Goal: Information Seeking & Learning: Compare options

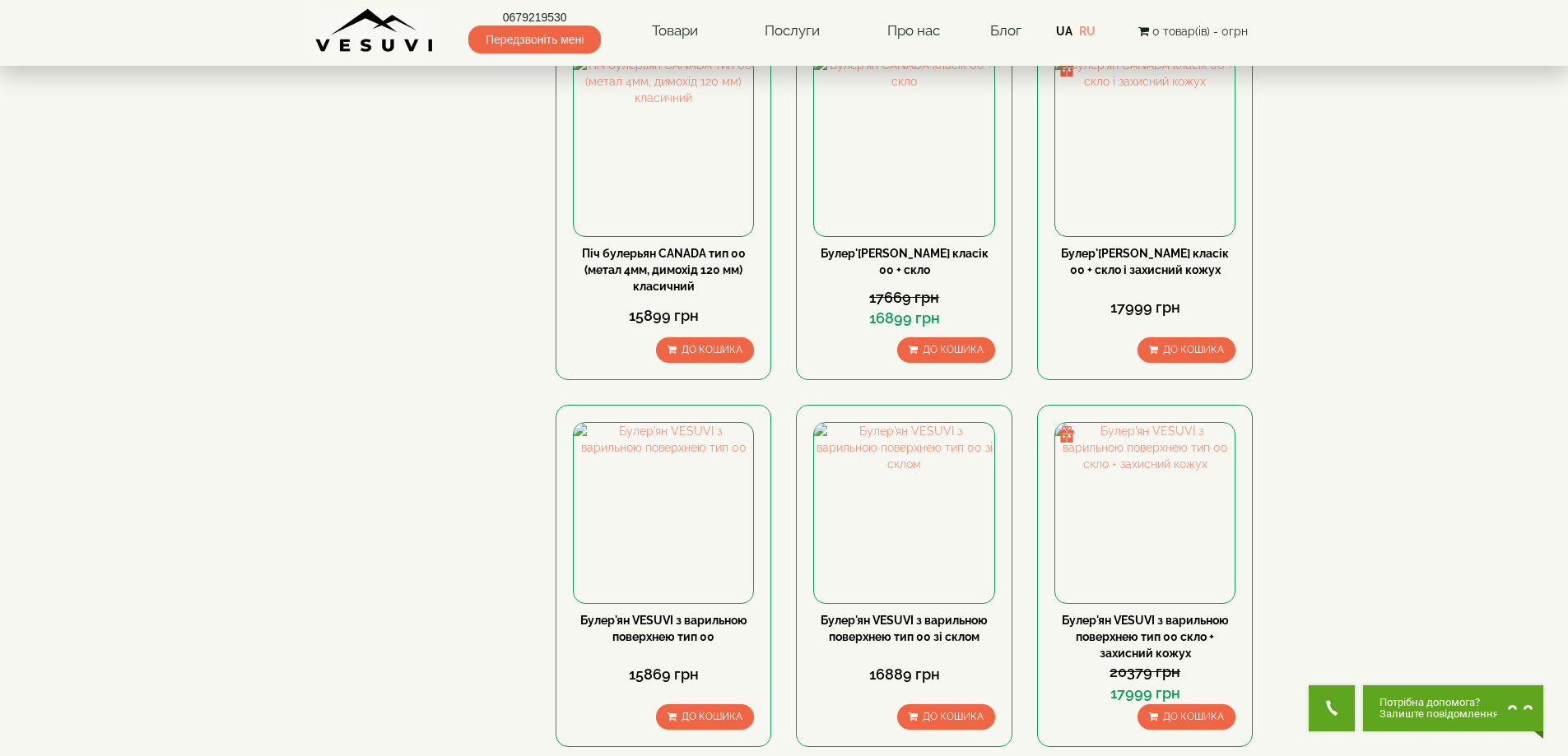
scroll to position [987, 0]
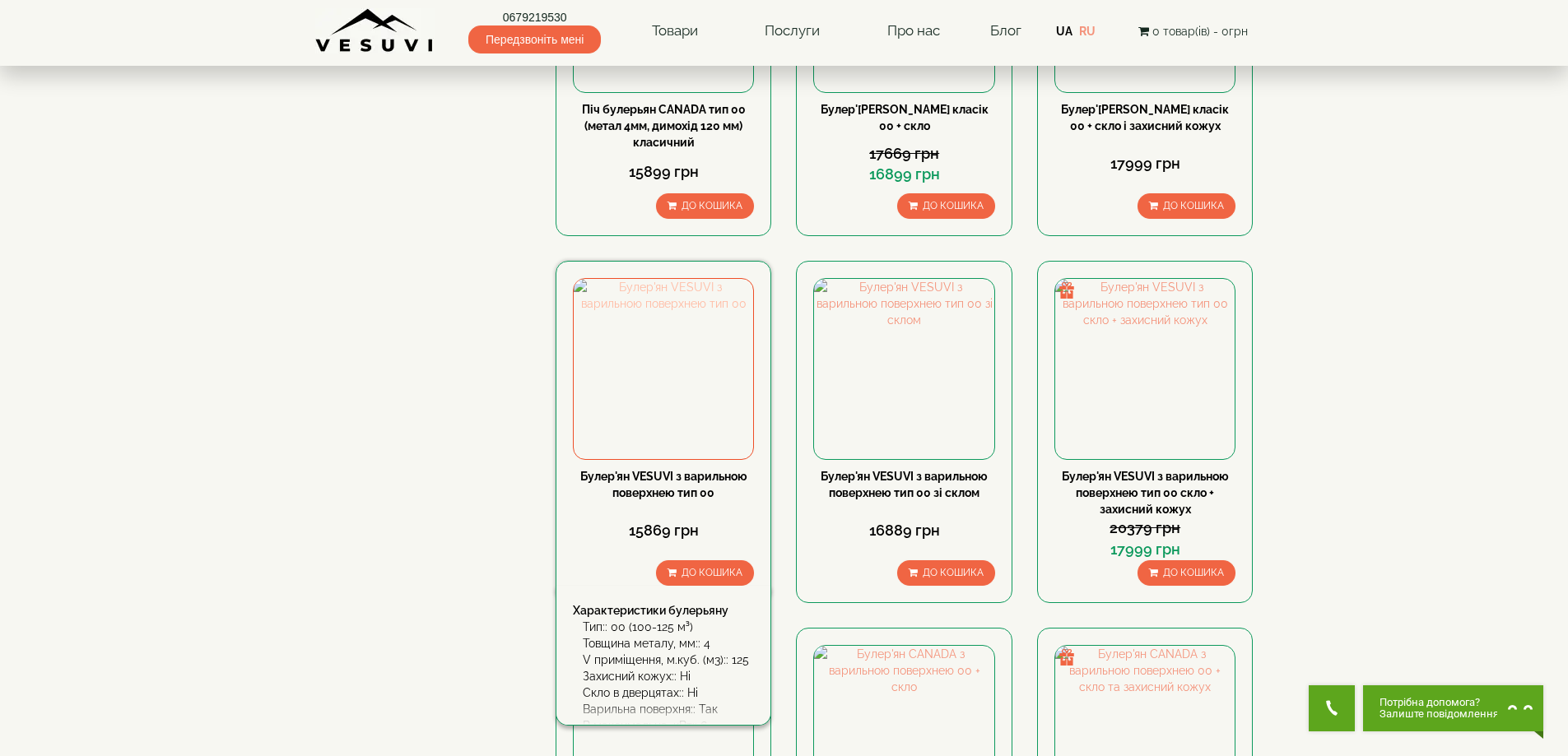
click at [639, 279] on img at bounding box center [662, 368] width 179 height 179
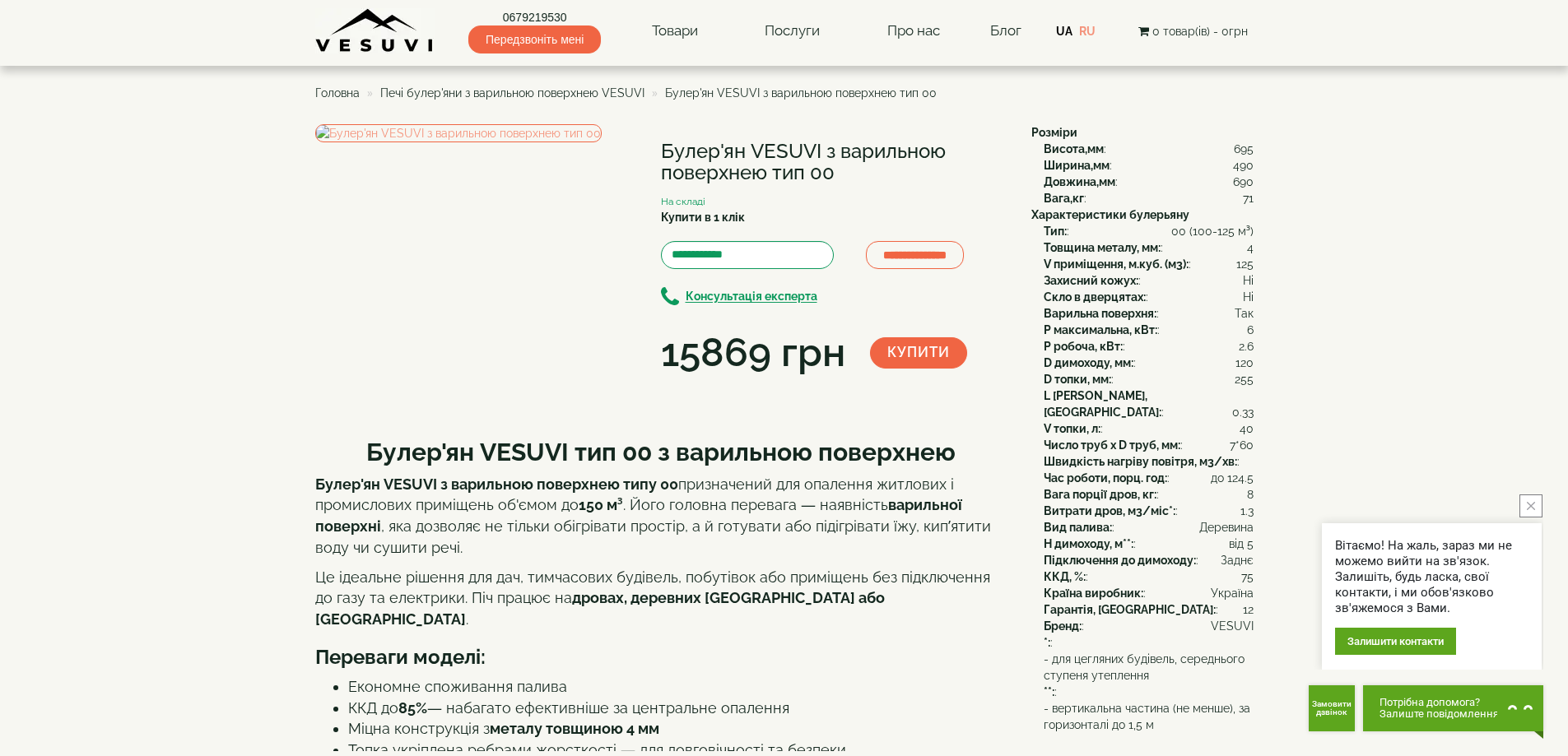
click at [1533, 505] on icon "close button" at bounding box center [1530, 505] width 8 height 8
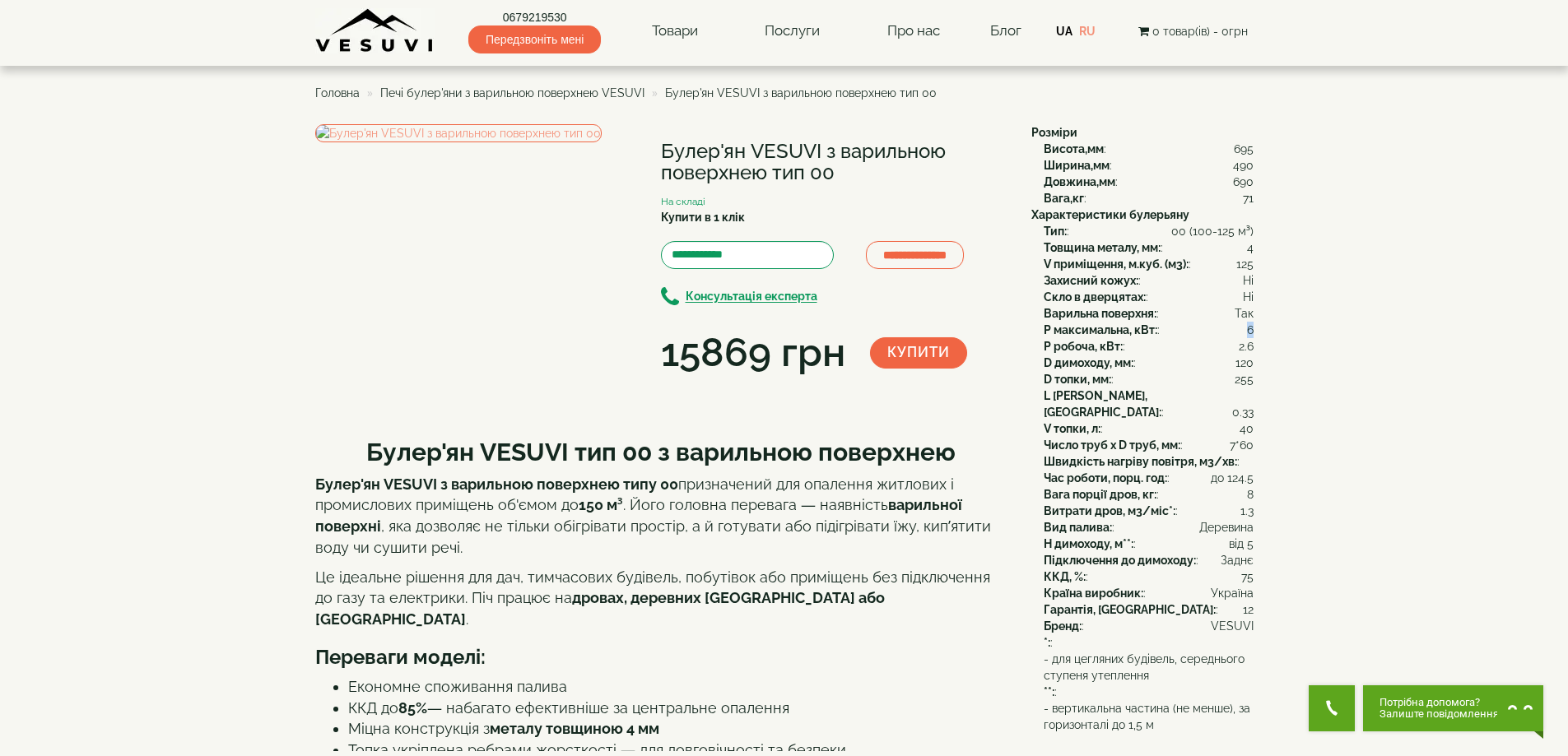
click at [1252, 328] on span "6" at bounding box center [1249, 330] width 6 height 17
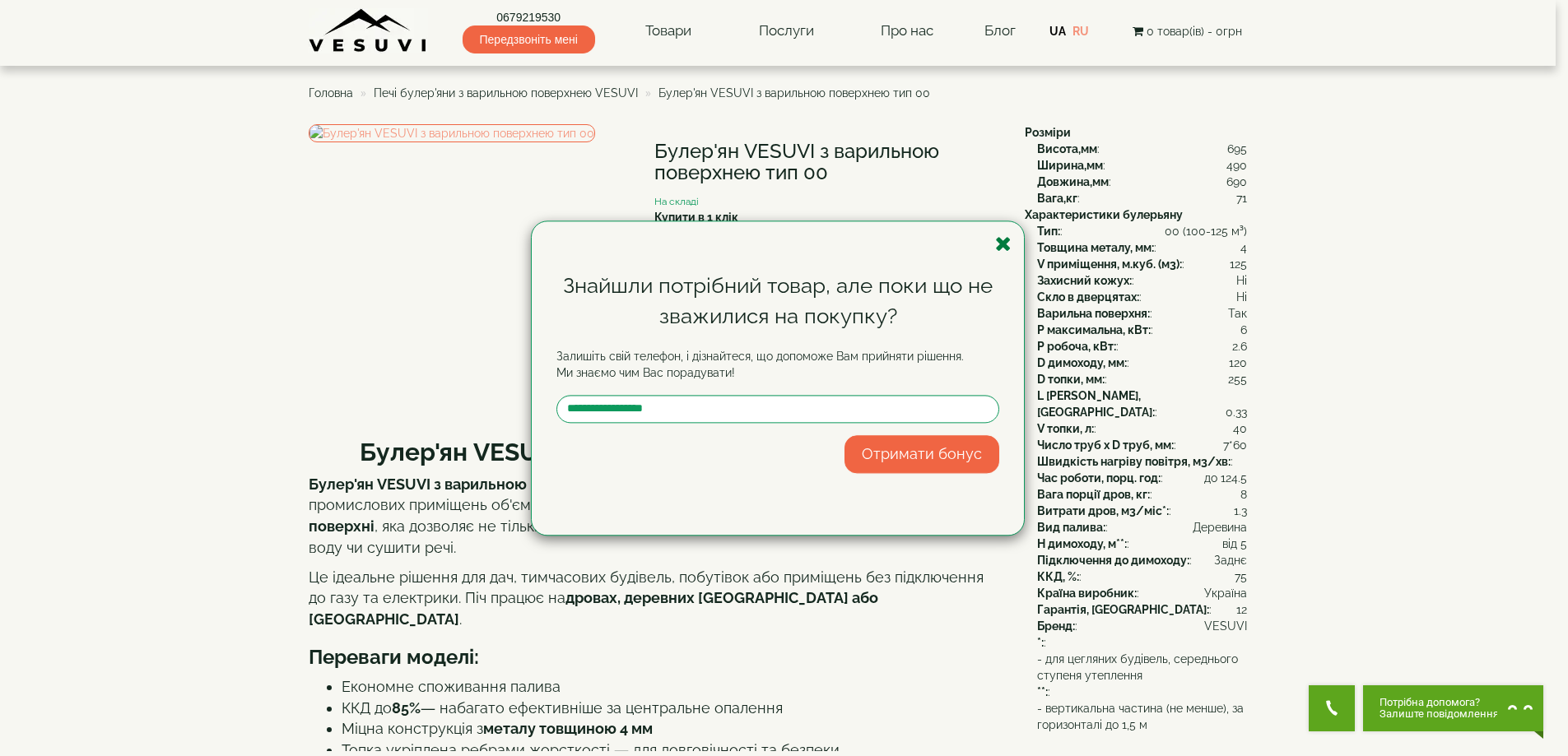
click at [999, 247] on icon "button" at bounding box center [1003, 243] width 17 height 20
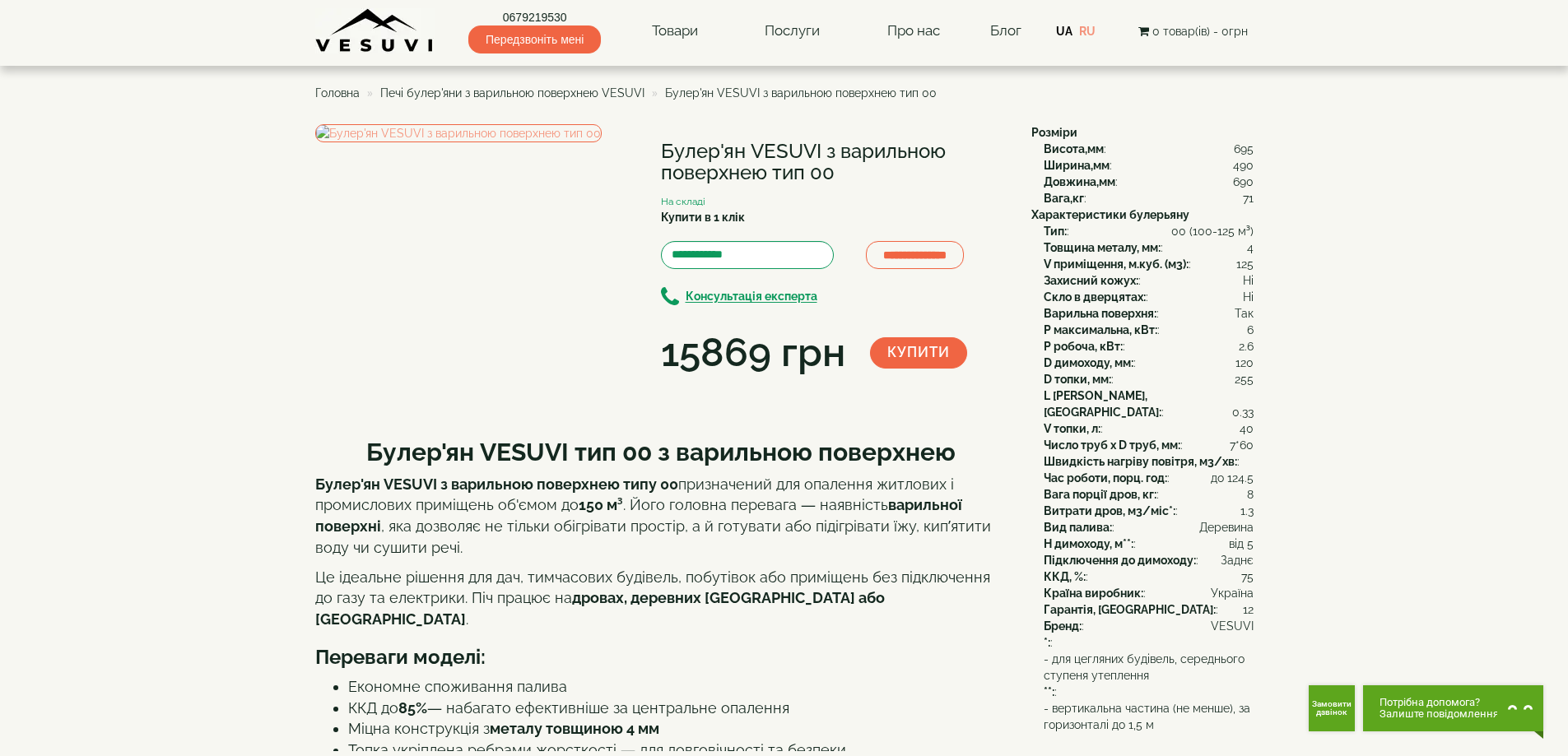
click at [375, 39] on img at bounding box center [375, 30] width 119 height 45
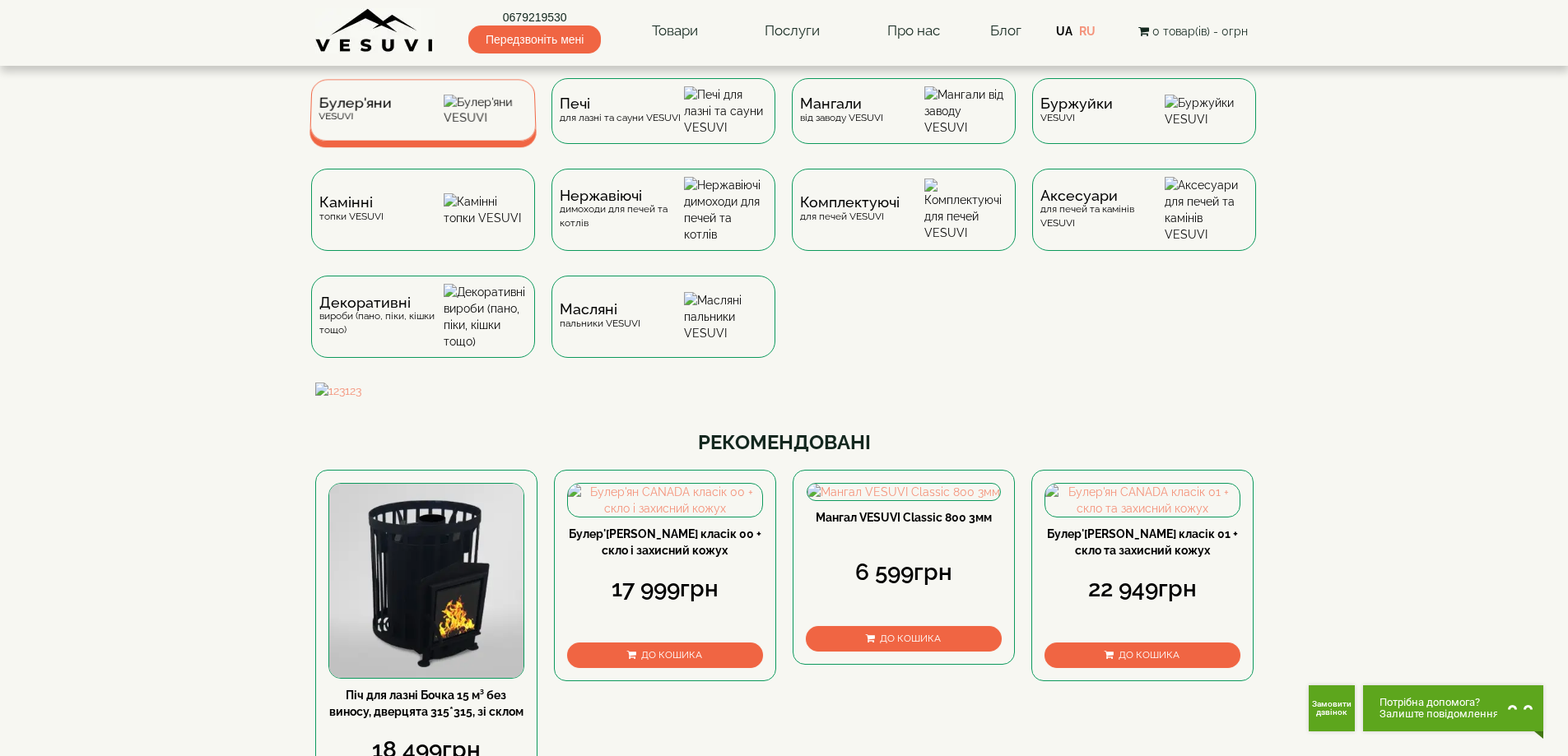
click at [425, 119] on div "Булер'яни VESUVI" at bounding box center [423, 109] width 227 height 62
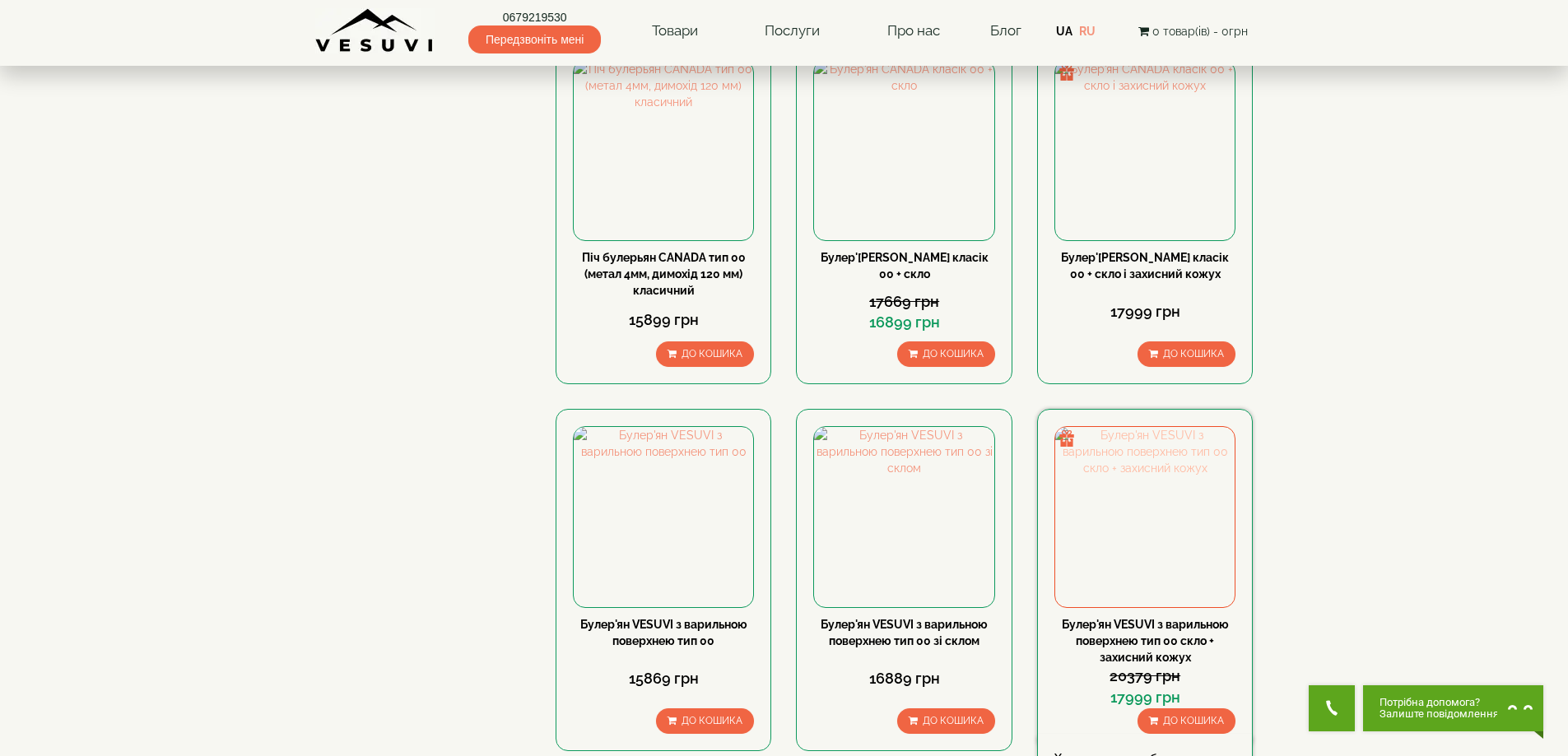
scroll to position [987, 0]
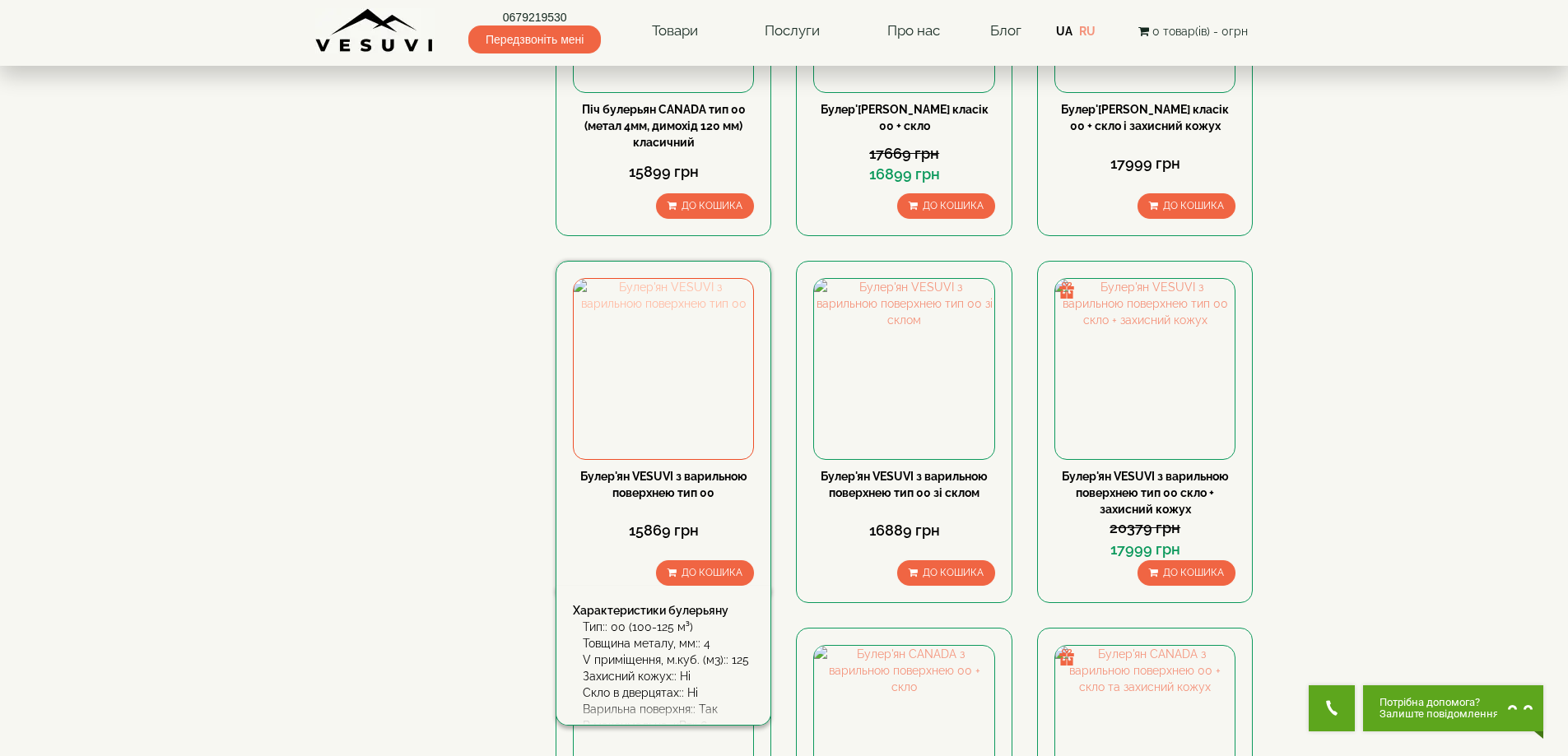
click at [636, 279] on img at bounding box center [662, 368] width 179 height 179
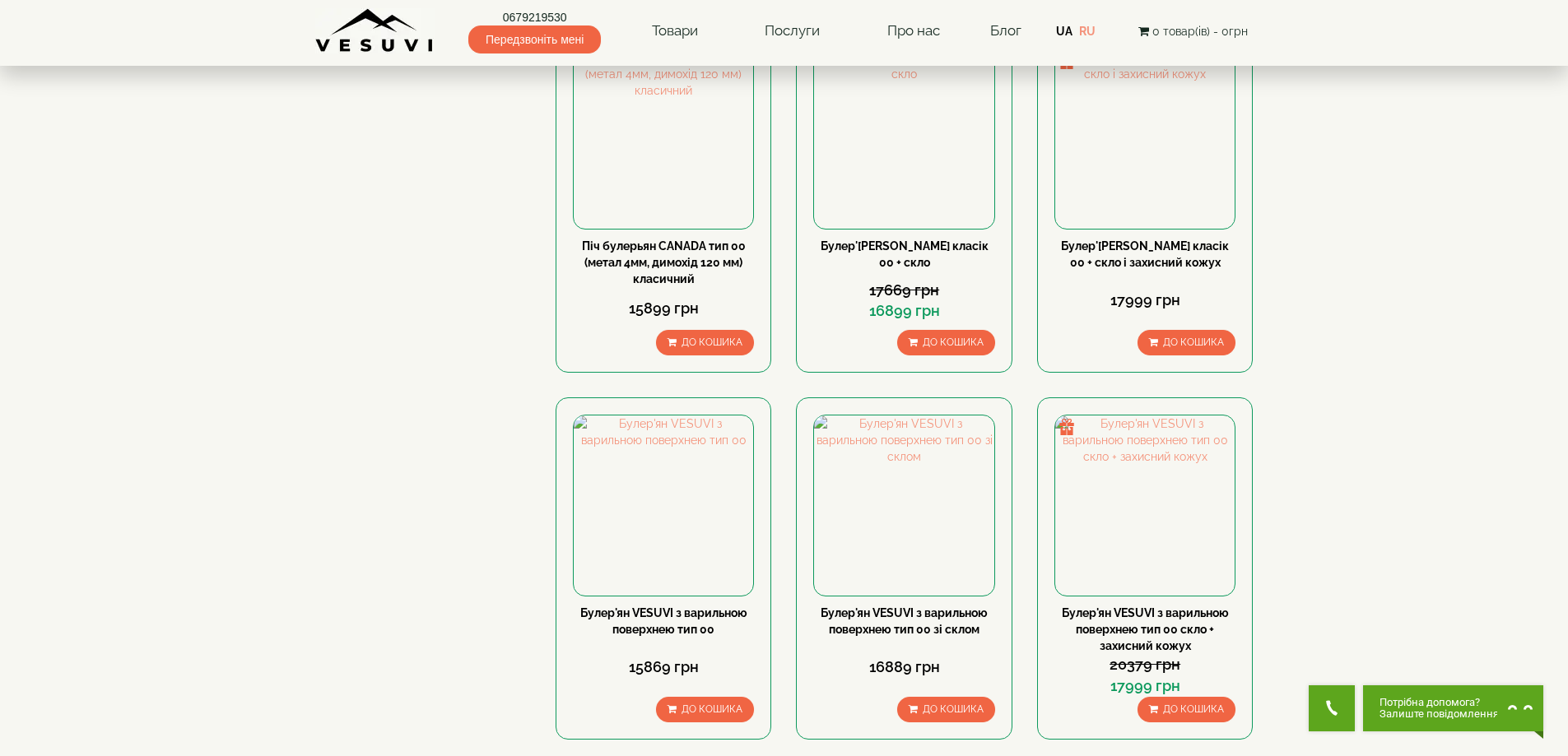
scroll to position [1039, 0]
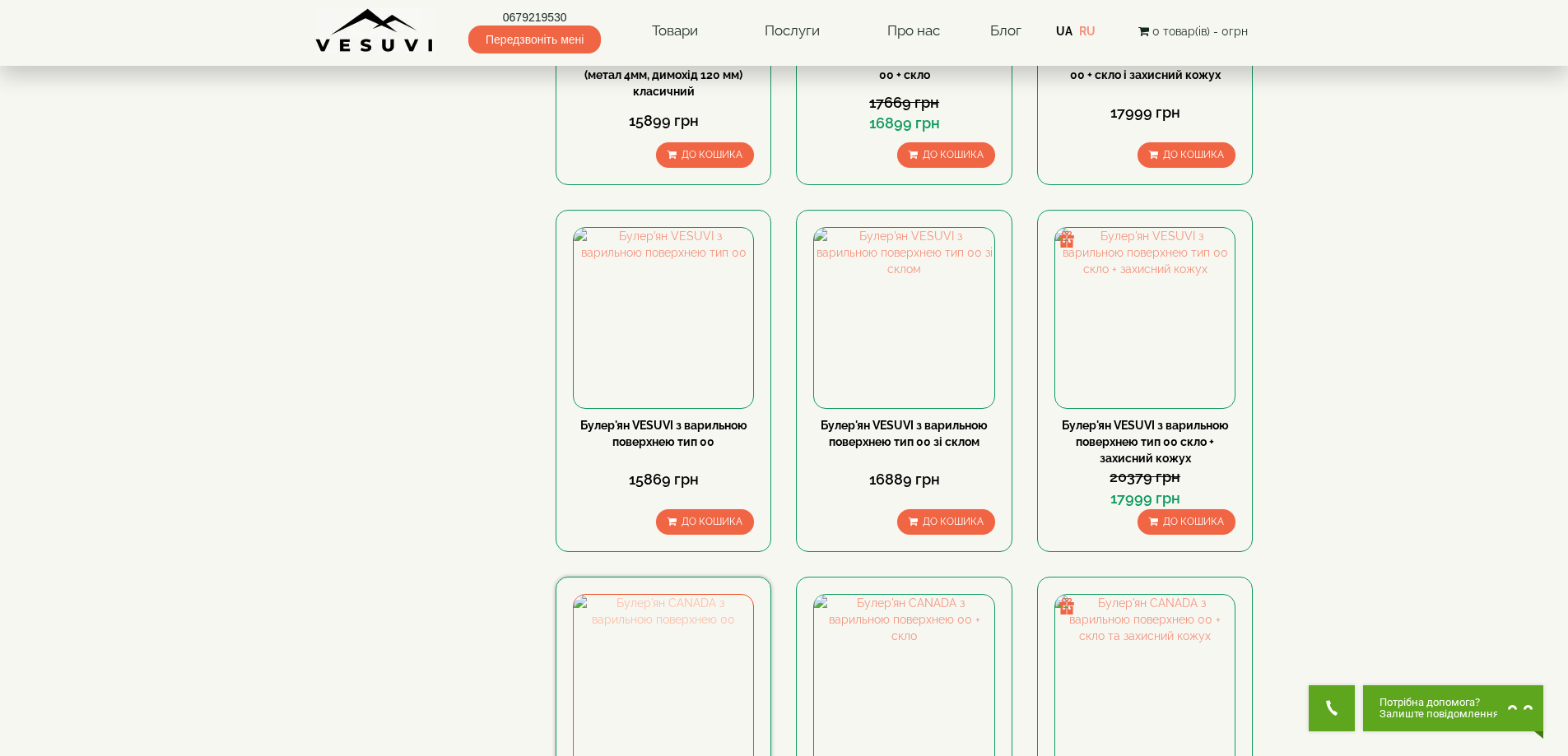
click at [682, 595] on img at bounding box center [662, 684] width 179 height 179
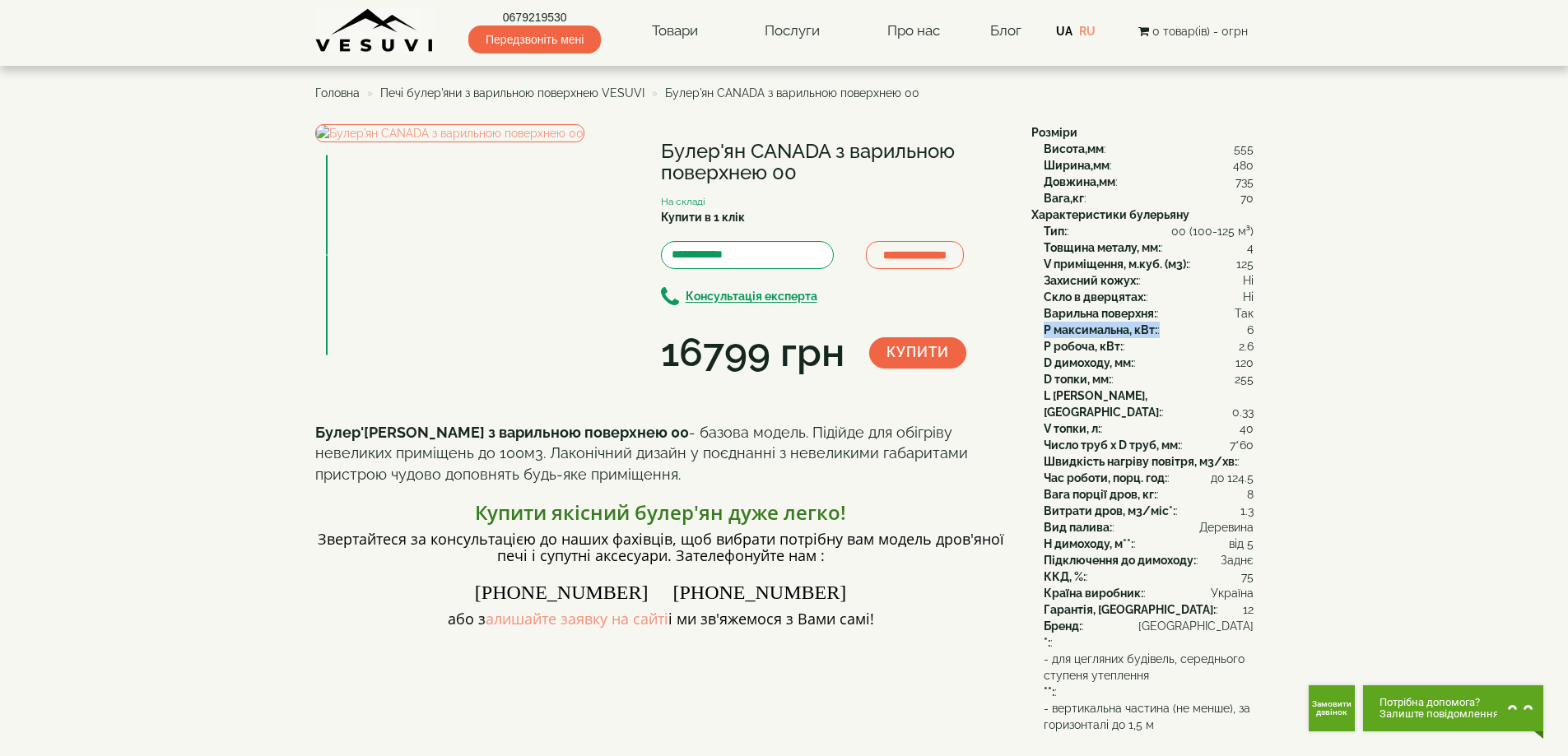
drag, startPoint x: 1260, startPoint y: 330, endPoint x: 1043, endPoint y: 327, distance: 217.0
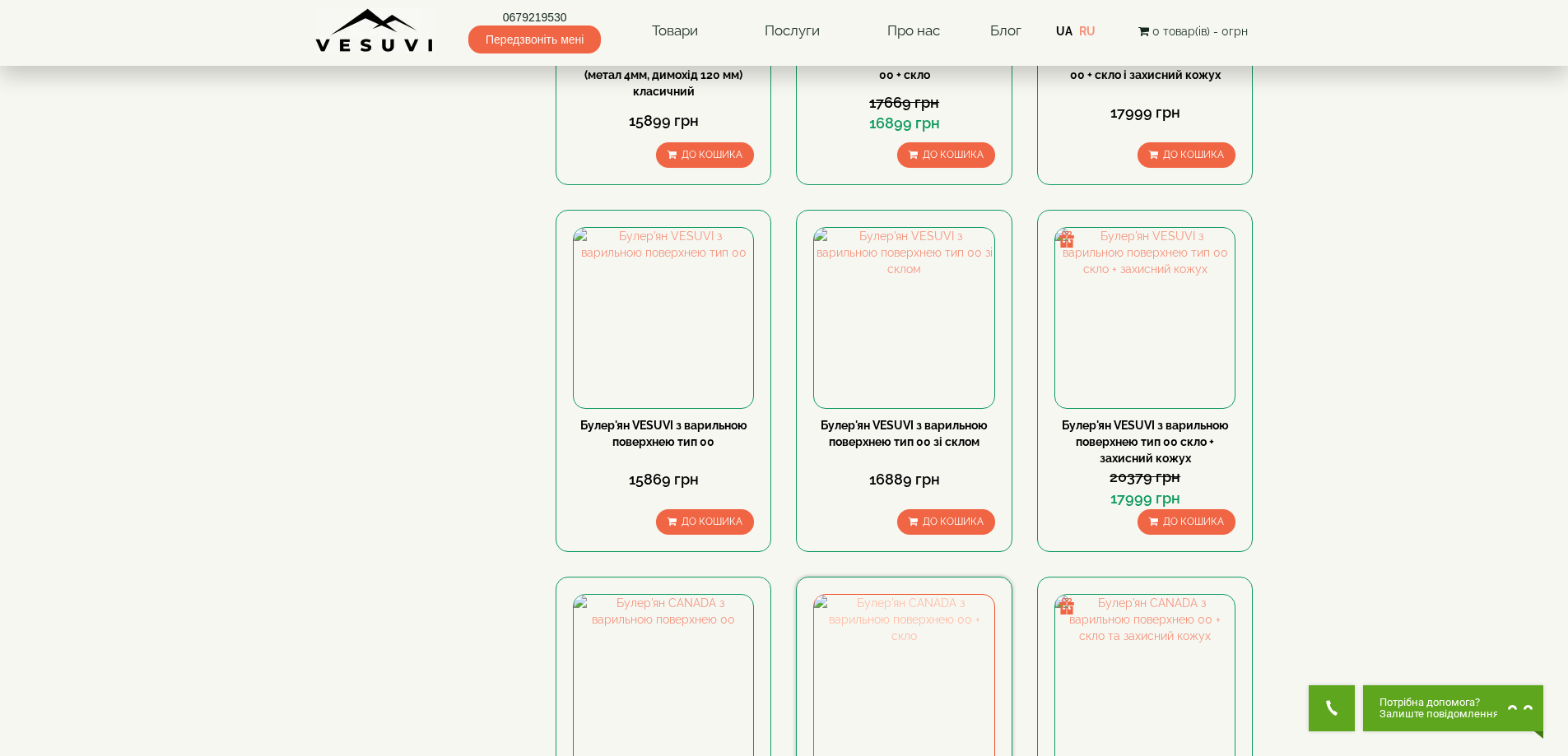
click at [906, 595] on img at bounding box center [903, 684] width 179 height 179
click at [1143, 595] on img at bounding box center [1144, 684] width 179 height 179
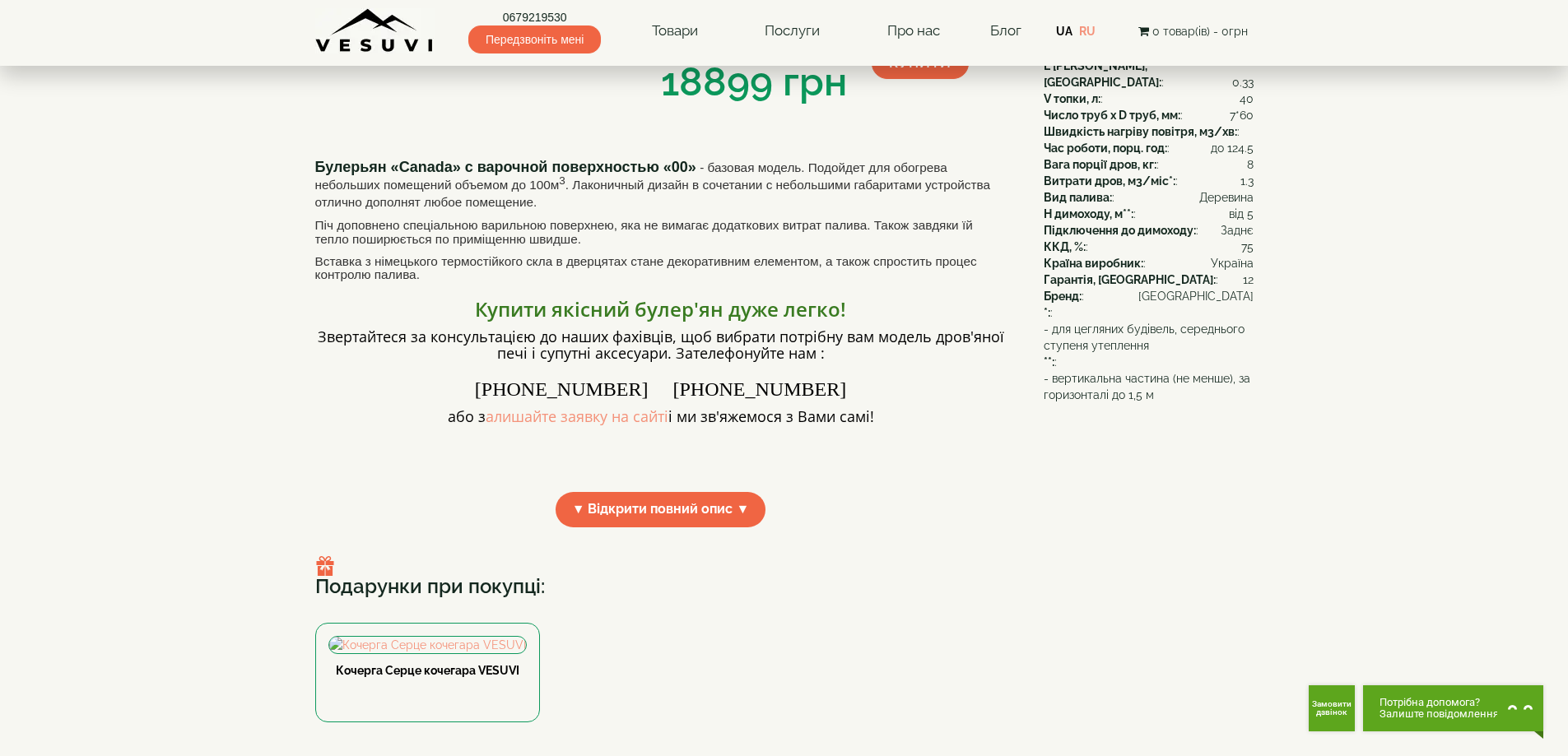
scroll to position [83, 0]
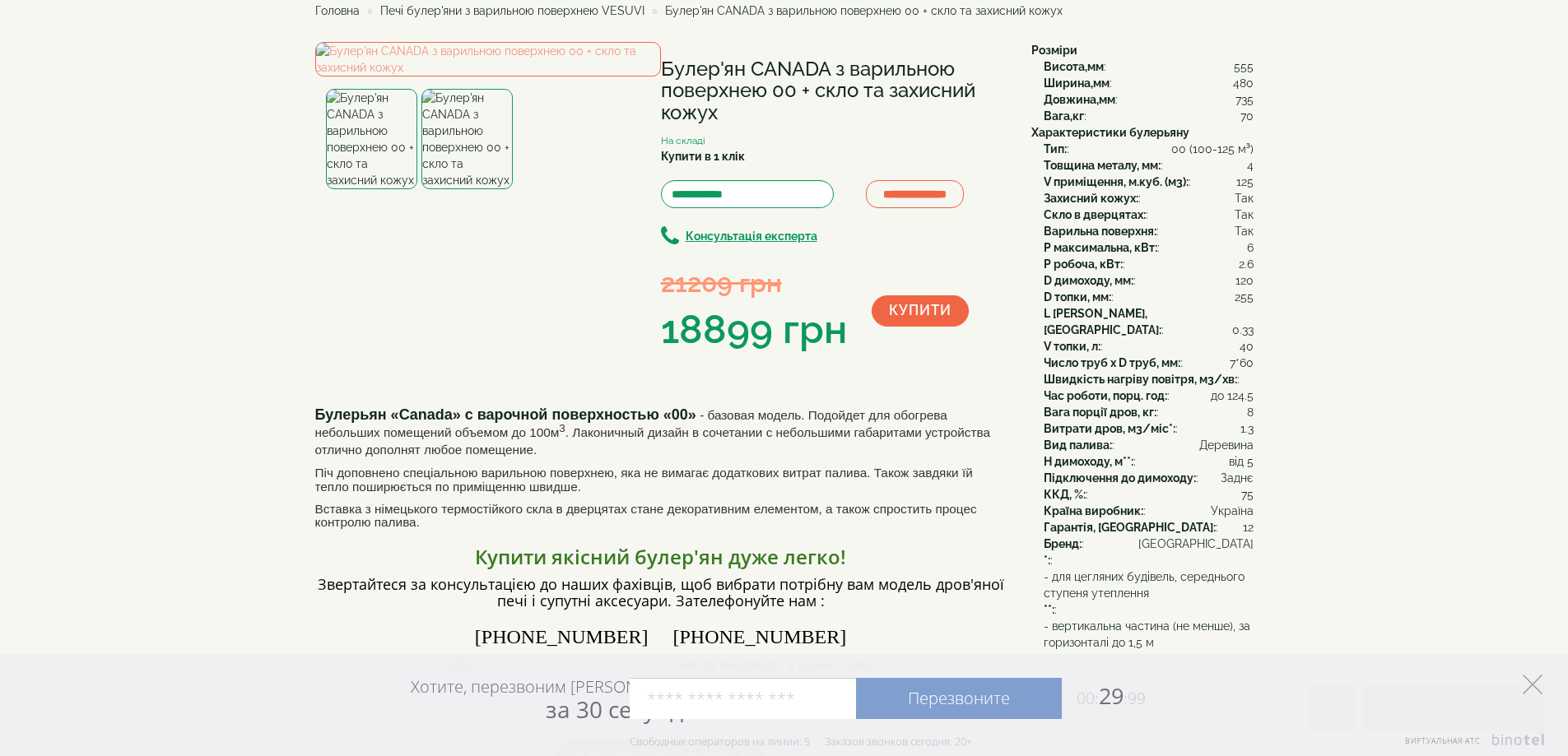
click at [1534, 683] on polygon at bounding box center [1532, 685] width 20 height 20
